Goal: Find specific fact: Find specific fact

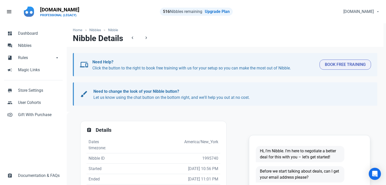
scroll to position [102, 0]
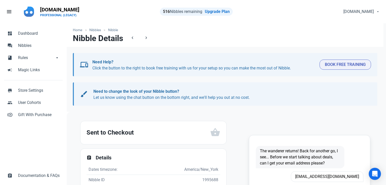
scroll to position [102, 0]
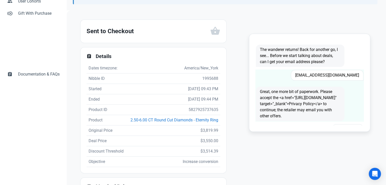
click at [339, 79] on span "[EMAIL_ADDRESS][DOMAIN_NAME]" at bounding box center [327, 75] width 73 height 11
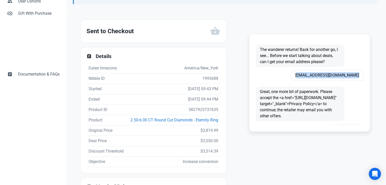
copy span "[EMAIL_ADDRESS][DOMAIN_NAME]"
click at [199, 110] on td "5827925737635" at bounding box center [174, 110] width 94 height 10
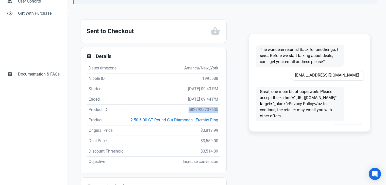
click at [199, 110] on td "5827925737635" at bounding box center [174, 110] width 94 height 10
copy td "5827925737635"
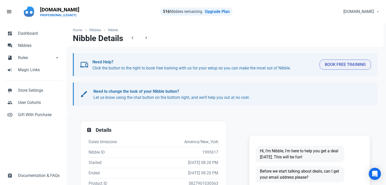
scroll to position [127, 0]
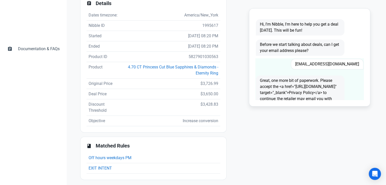
click at [346, 65] on span "k_flowescott@ymail.com" at bounding box center [327, 64] width 73 height 11
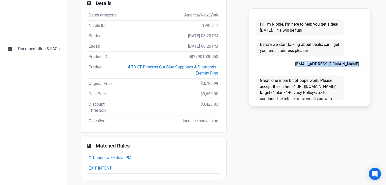
copy span "k_flowescott@ymail.com"
click at [205, 57] on td "5827901030563" at bounding box center [170, 57] width 99 height 10
copy td "5827901030563"
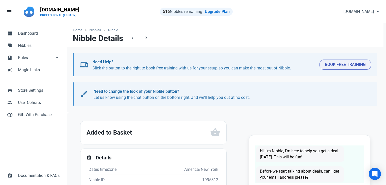
scroll to position [102, 0]
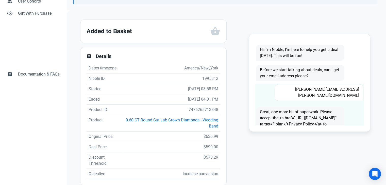
click at [331, 90] on span "karen.tuel@myyahoo.com" at bounding box center [319, 92] width 89 height 17
